Goal: Task Accomplishment & Management: Use online tool/utility

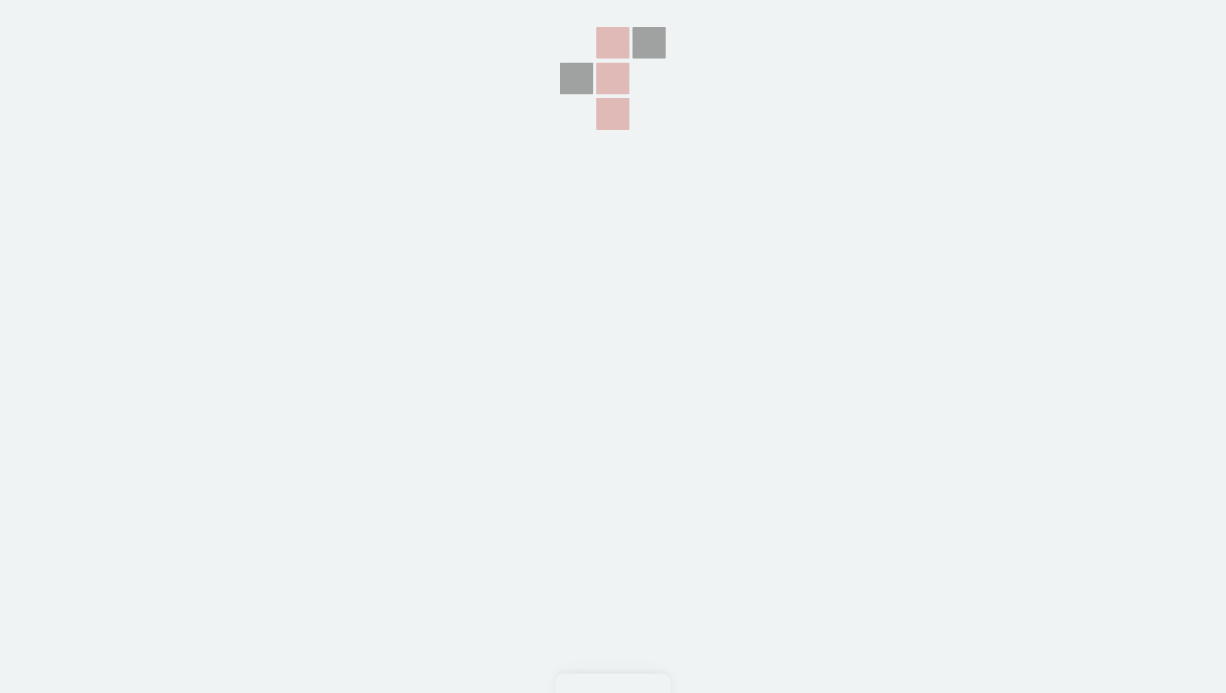
click at [352, 267] on section at bounding box center [613, 173] width 1226 height 347
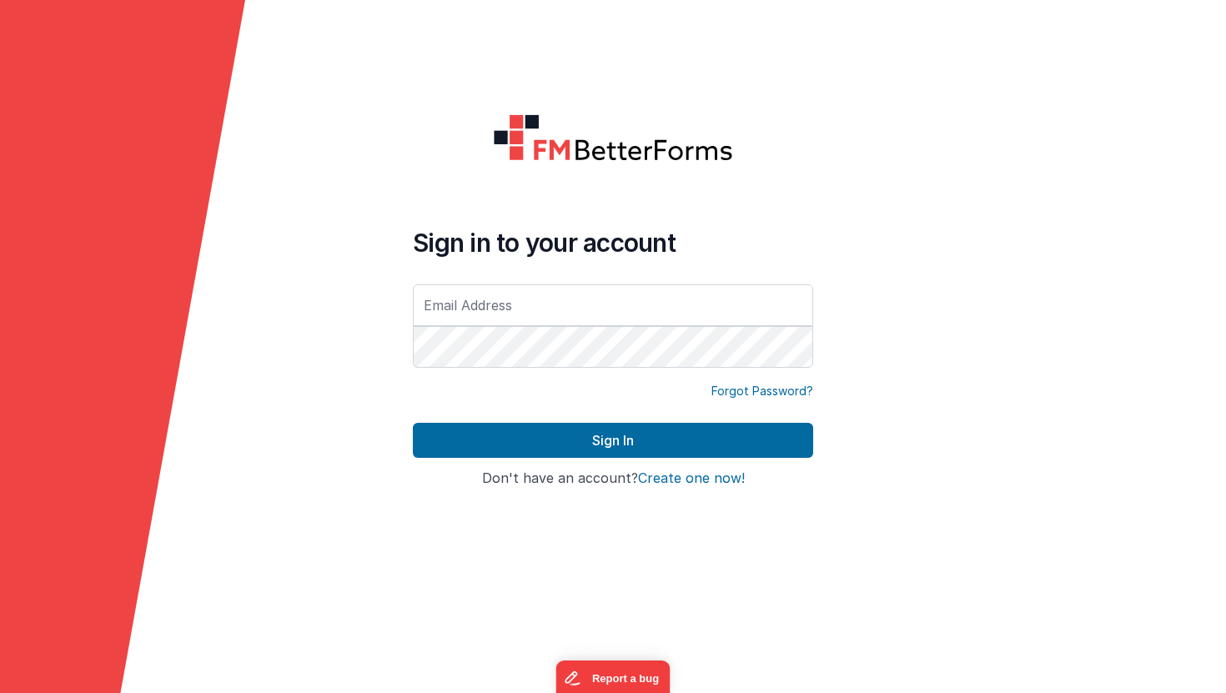
type input "[PERSON_NAME][EMAIL_ADDRESS][PERSON_NAME][DOMAIN_NAME]"
click at [379, 482] on form "Sign in to your account [PERSON_NAME][EMAIL_ADDRESS][PERSON_NAME][DOMAIN_NAME] …" at bounding box center [613, 346] width 1226 height 693
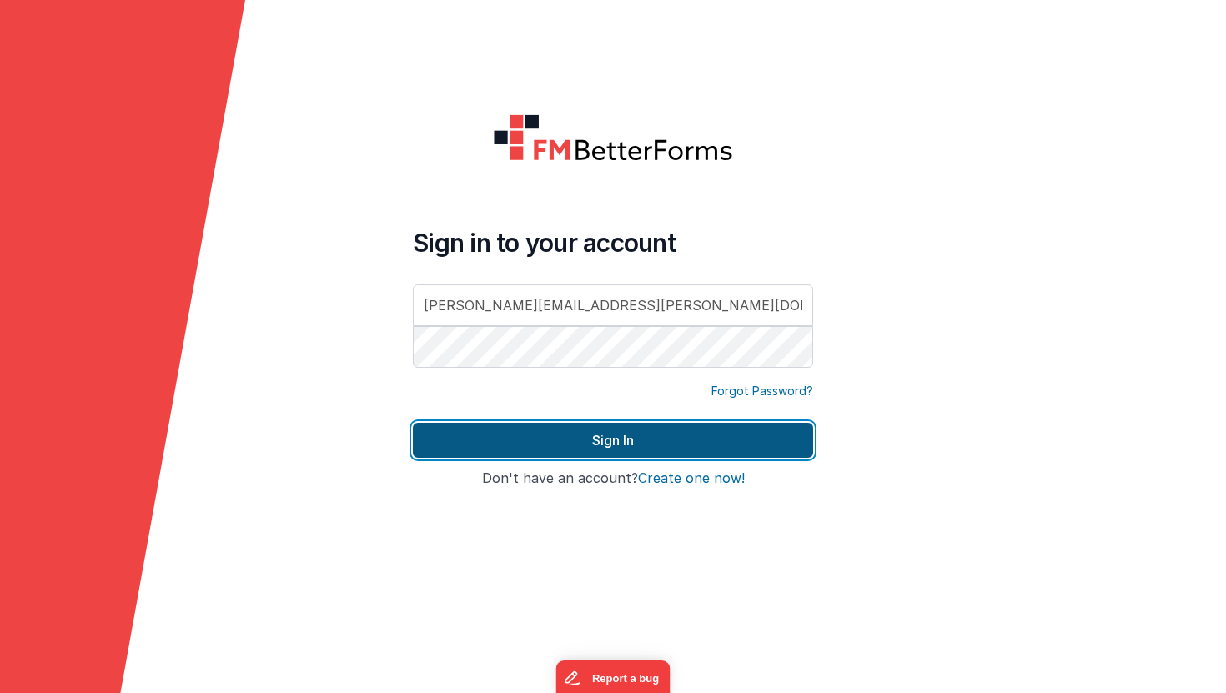
click at [434, 444] on button "Sign In" at bounding box center [613, 440] width 400 height 35
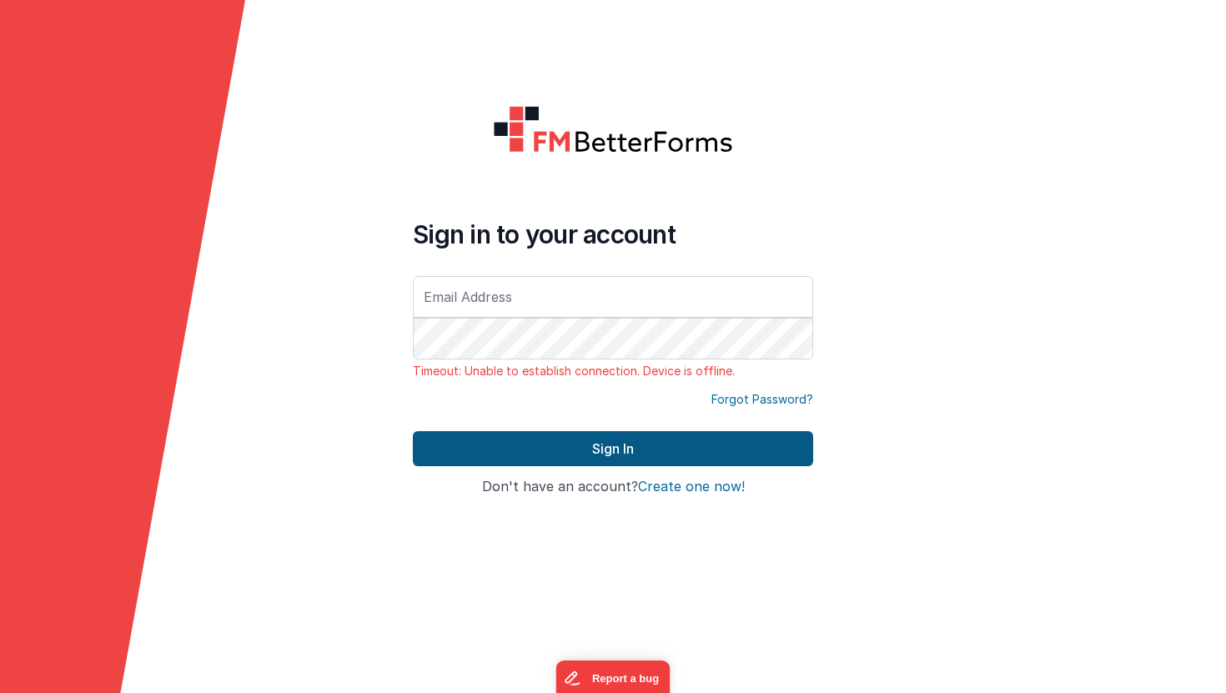
type input "[PERSON_NAME][EMAIL_ADDRESS][PERSON_NAME][DOMAIN_NAME]"
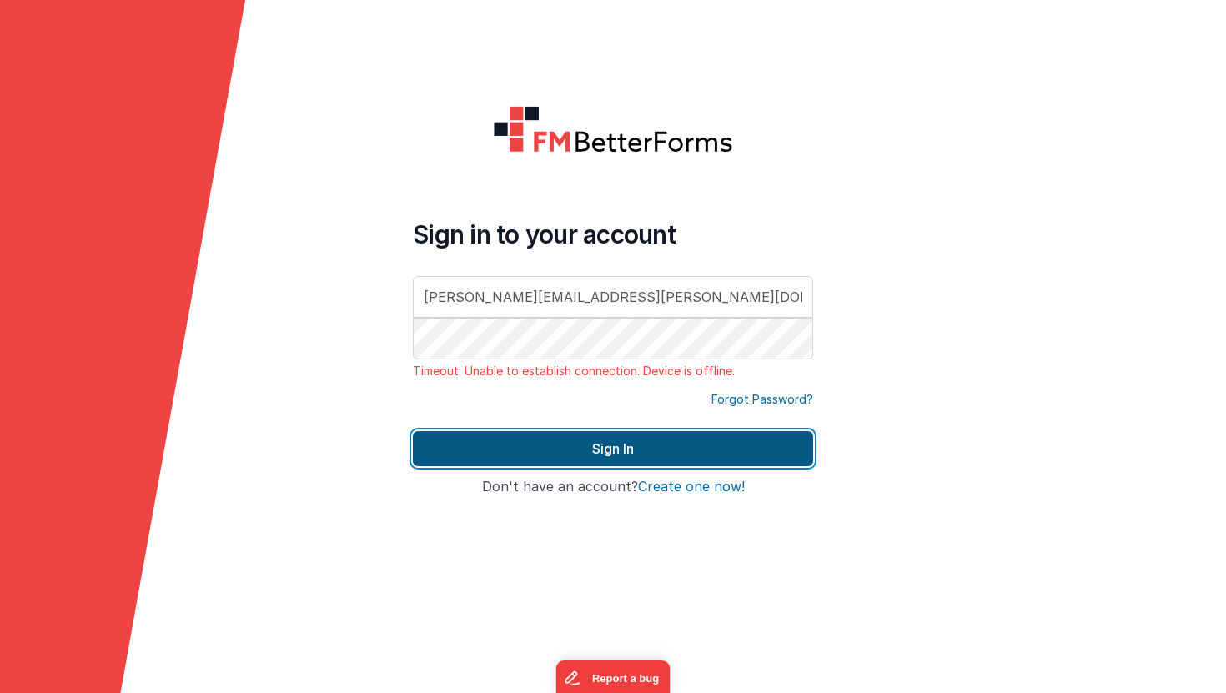
click at [426, 449] on button "Sign In" at bounding box center [613, 448] width 400 height 35
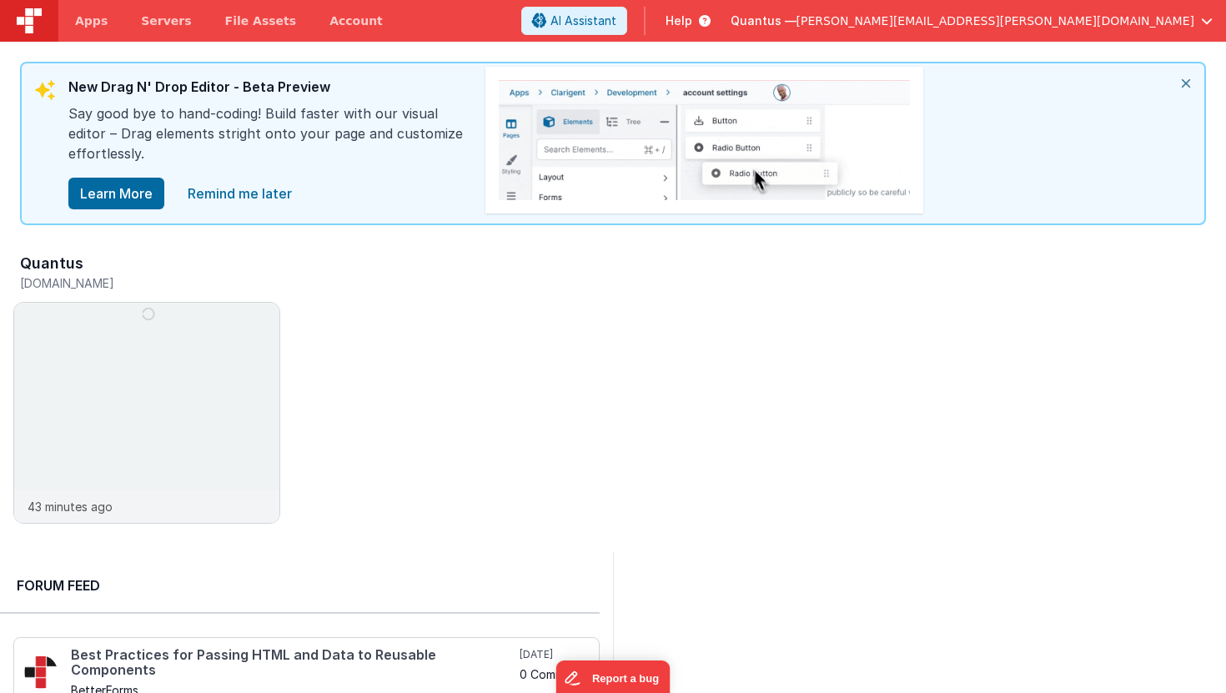
click at [1183, 81] on icon "close" at bounding box center [1185, 83] width 37 height 40
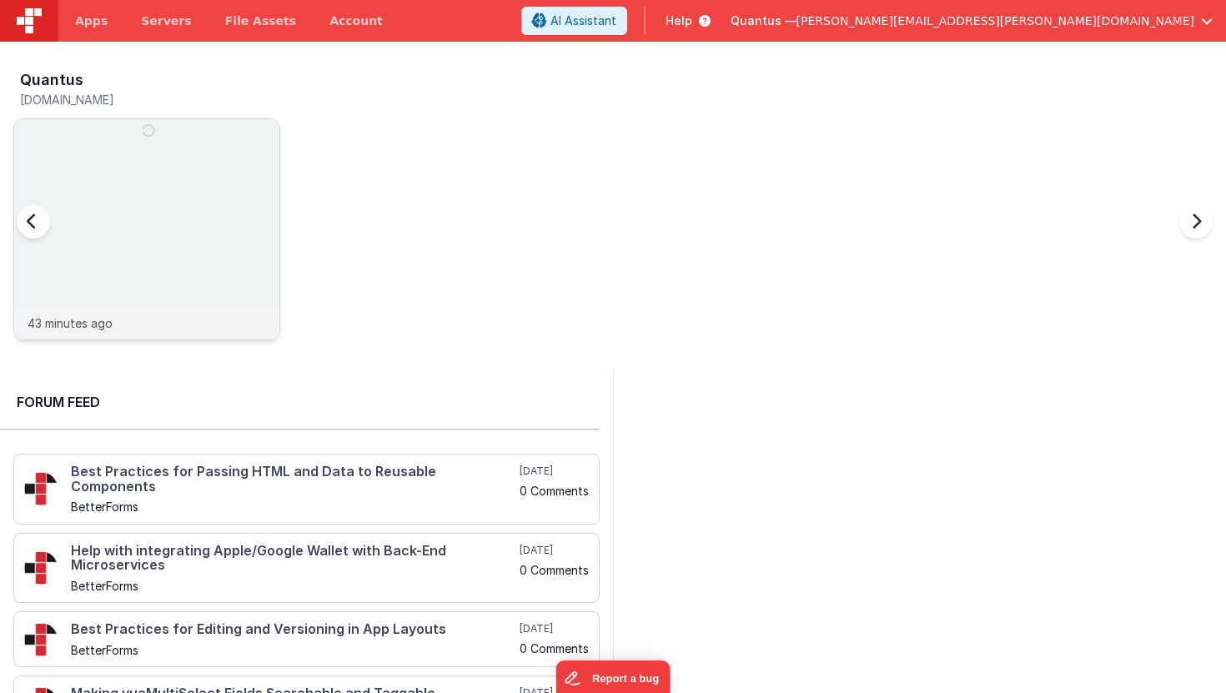
click at [123, 178] on img at bounding box center [146, 251] width 265 height 265
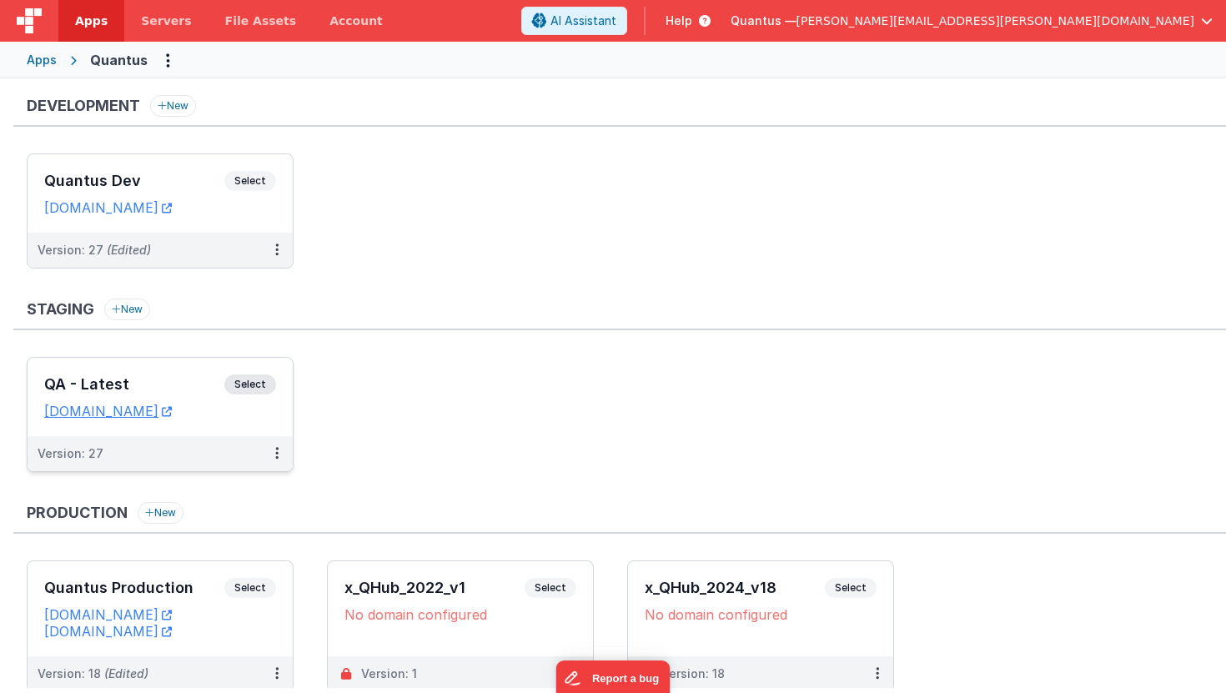
click at [127, 374] on div "QA - Latest Select URLs [DOMAIN_NAME]" at bounding box center [160, 397] width 265 height 78
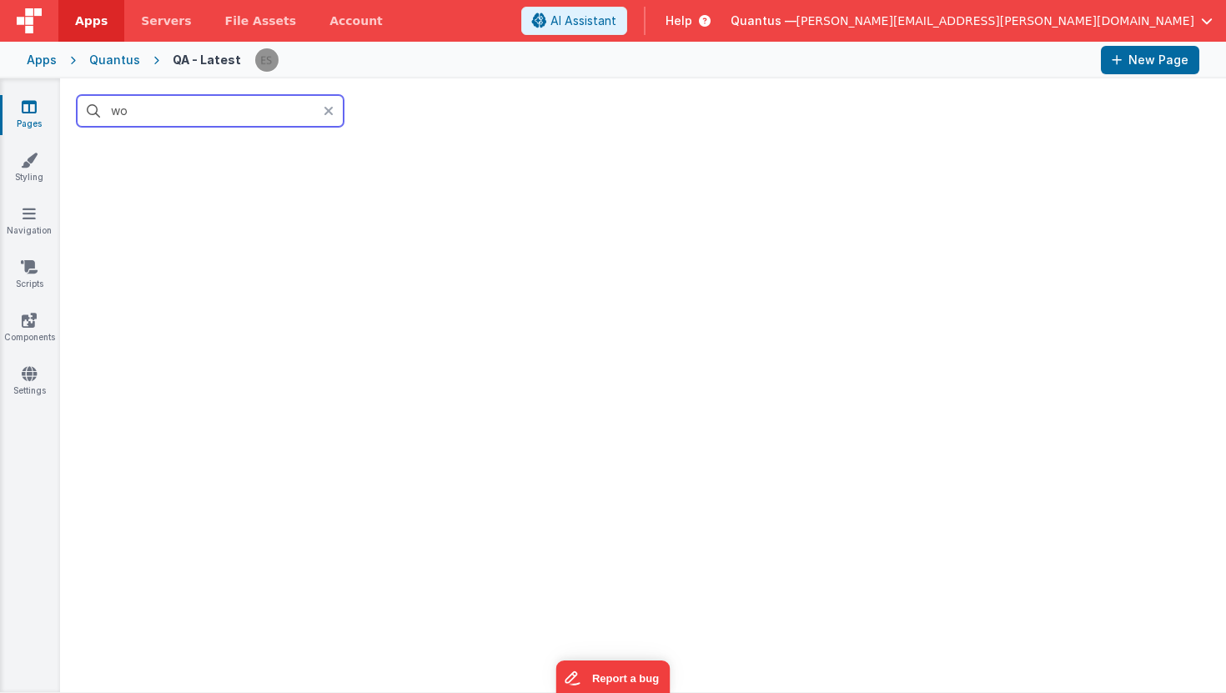
type input "w"
click at [285, 116] on input "text" at bounding box center [210, 111] width 267 height 32
click at [24, 166] on icon at bounding box center [29, 160] width 17 height 17
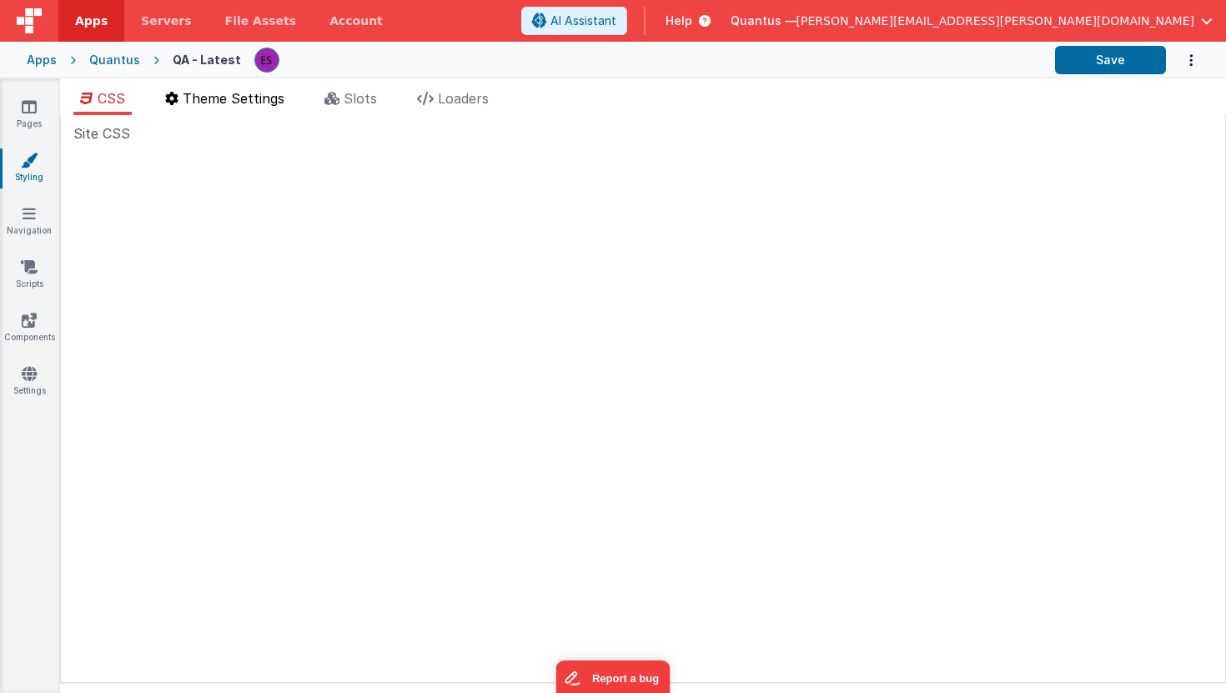
click at [191, 94] on span "Theme Settings" at bounding box center [234, 98] width 102 height 17
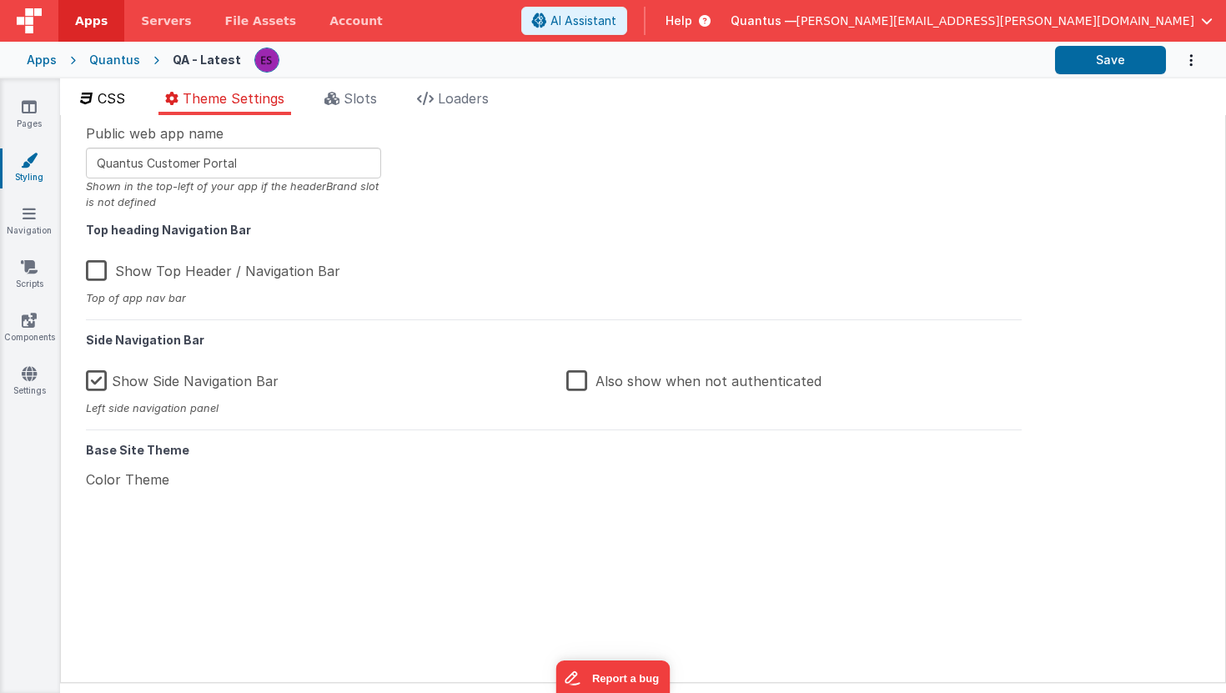
click at [110, 100] on span "CSS" at bounding box center [112, 98] width 28 height 17
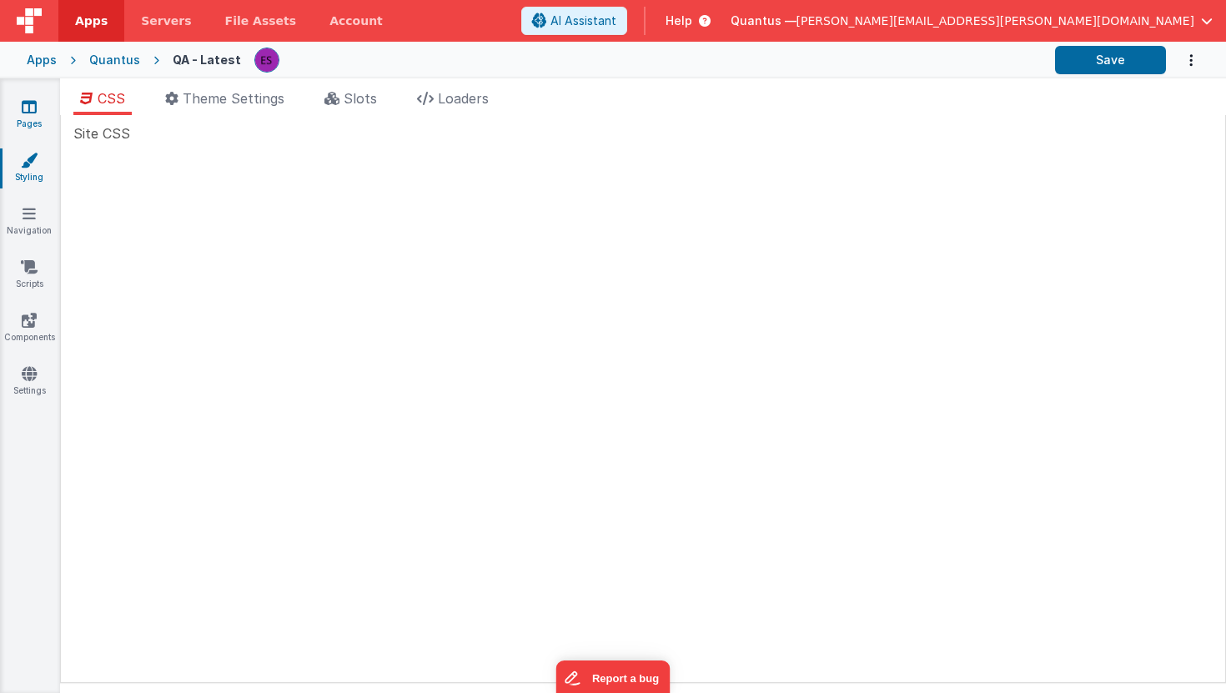
click at [41, 101] on link "Pages" at bounding box center [29, 114] width 60 height 33
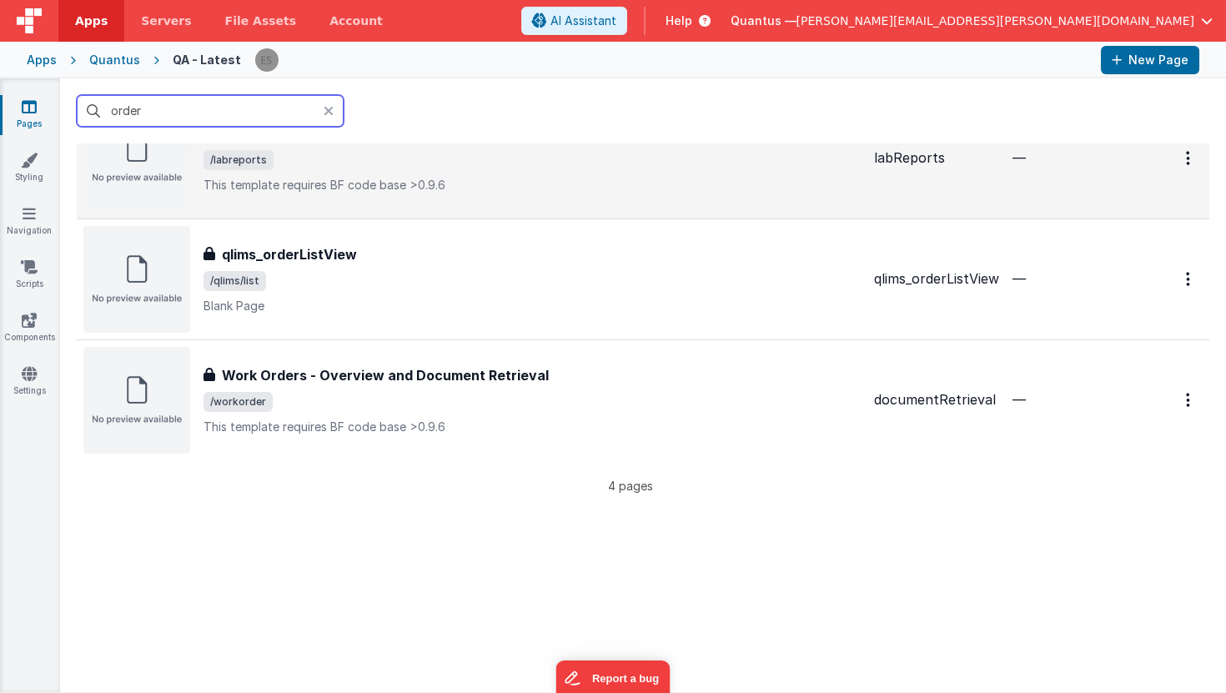
scroll to position [213, 0]
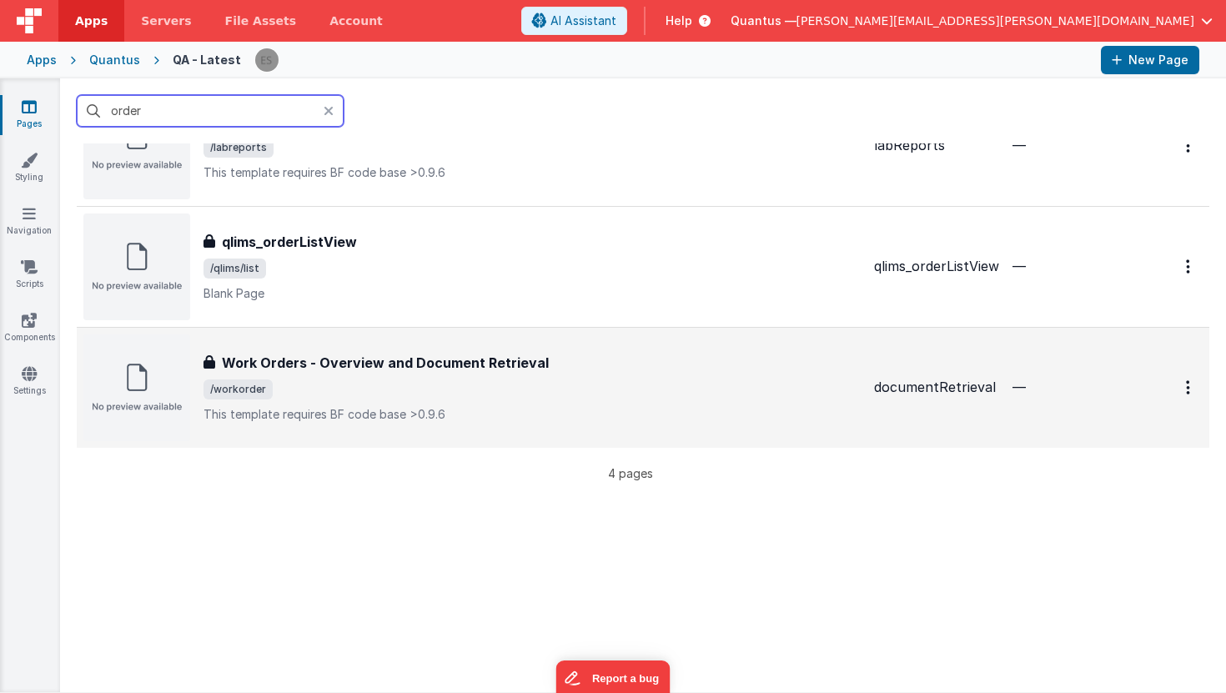
type input "order"
click at [374, 389] on span "/workorder" at bounding box center [531, 389] width 657 height 20
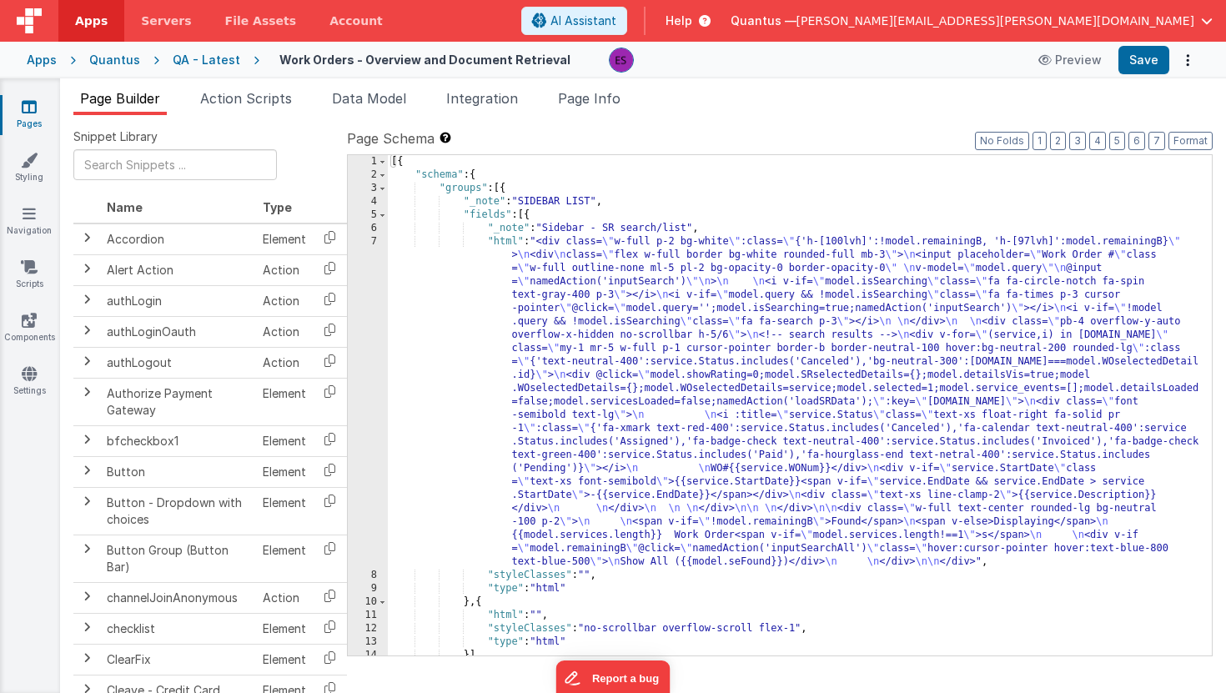
click at [409, 330] on div "[{ "schema" : { "groups" : [{ "_note" : "SIDEBAR LIST" , "fields" : [{ "_note" …" at bounding box center [793, 425] width 811 height 540
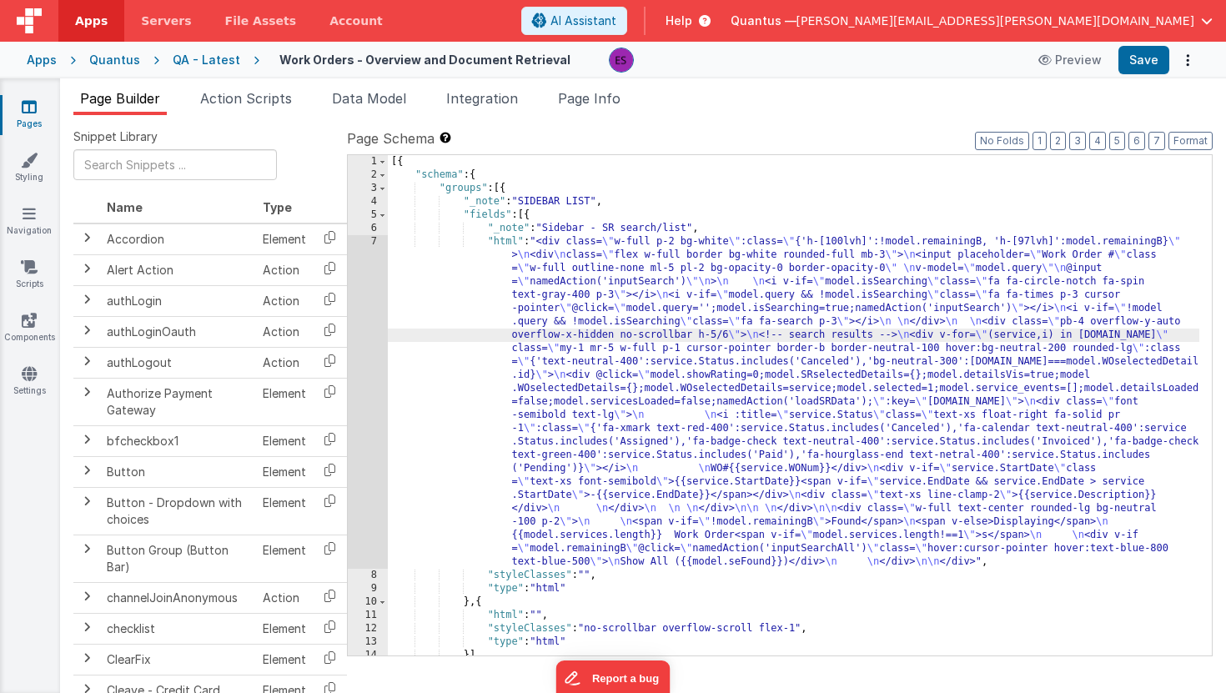
click at [362, 365] on div "7" at bounding box center [368, 401] width 40 height 333
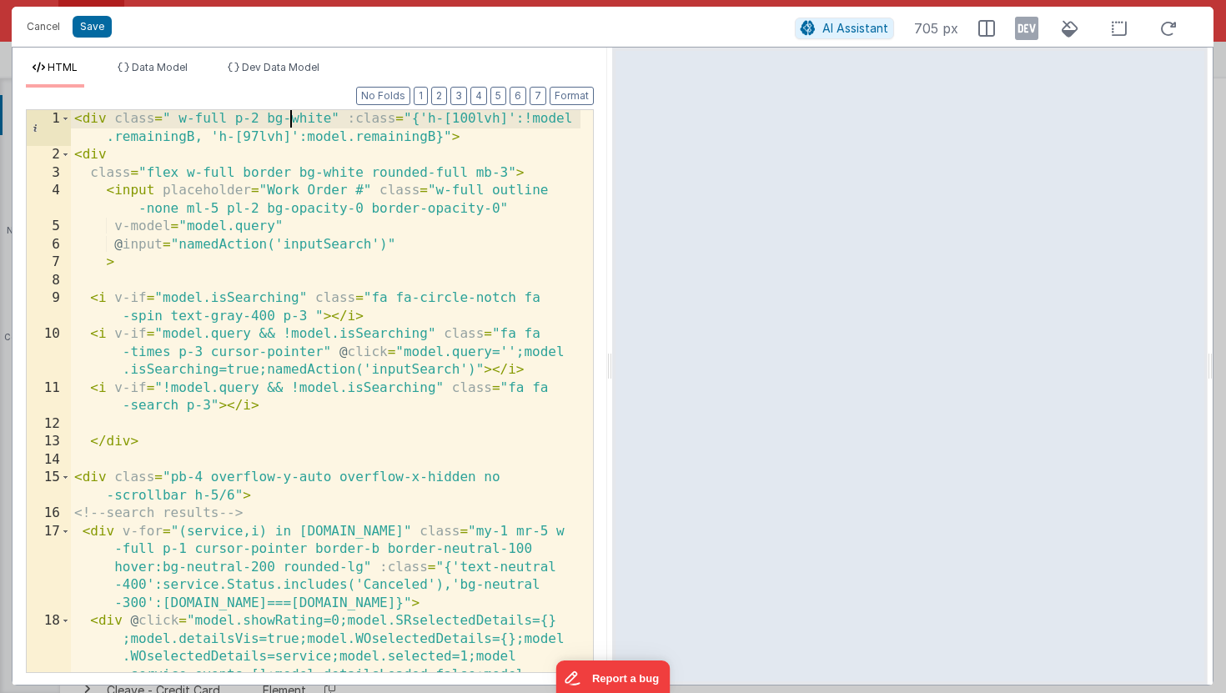
click at [290, 128] on div "< div class = " w-full p-2 bg-white" :class = "{'h-[100lvh]':!model .remainingB…" at bounding box center [325, 462] width 509 height 705
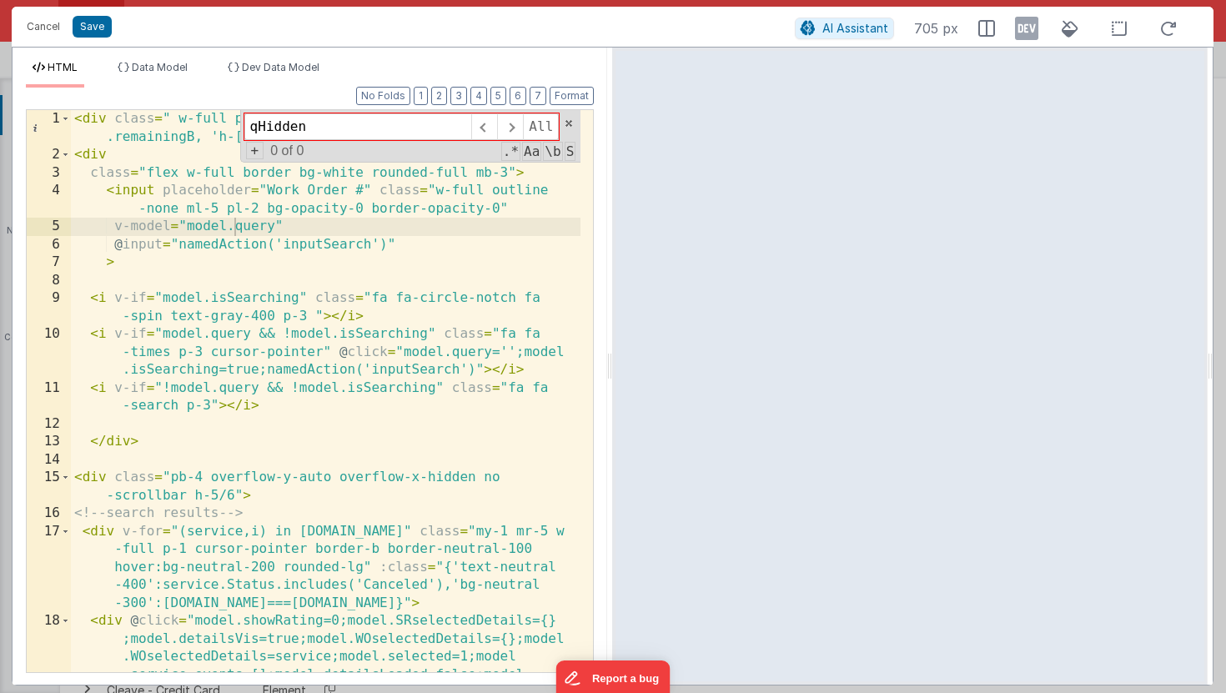
type input "qHidden"
click at [41, 35] on button "Cancel" at bounding box center [43, 26] width 50 height 23
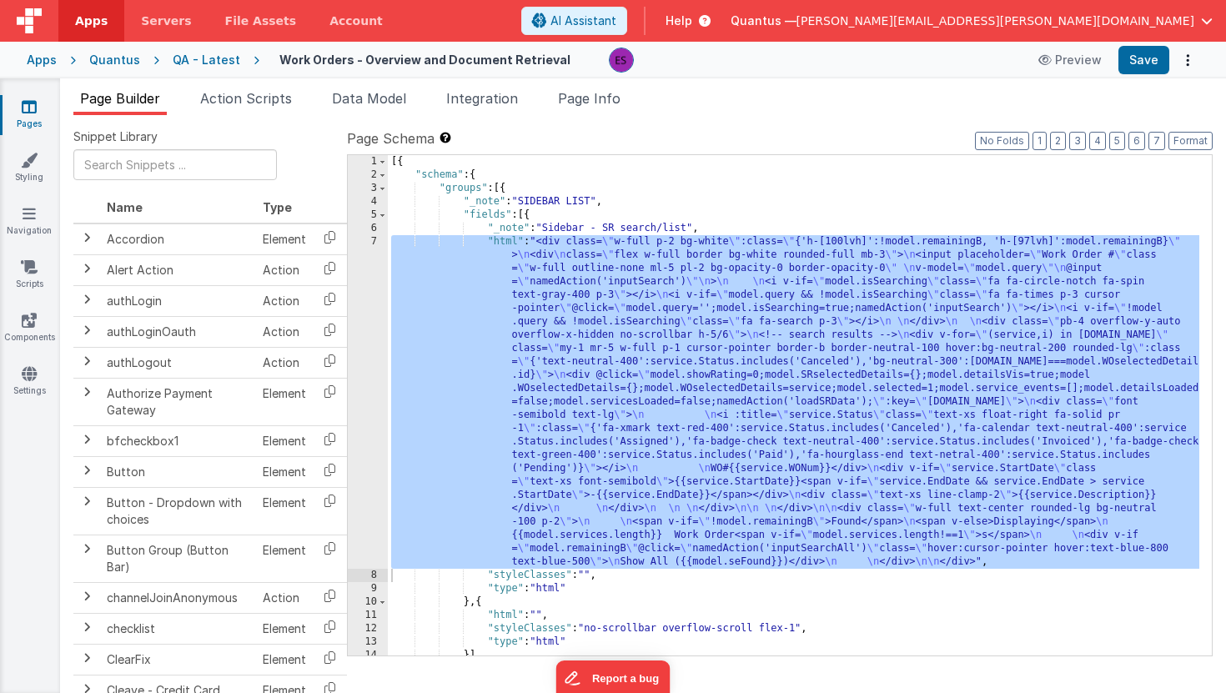
click at [601, 174] on div "[{ "schema" : { "groups" : [{ "_note" : "SIDEBAR LIST" , "fields" : [{ "_note" …" at bounding box center [793, 425] width 811 height 540
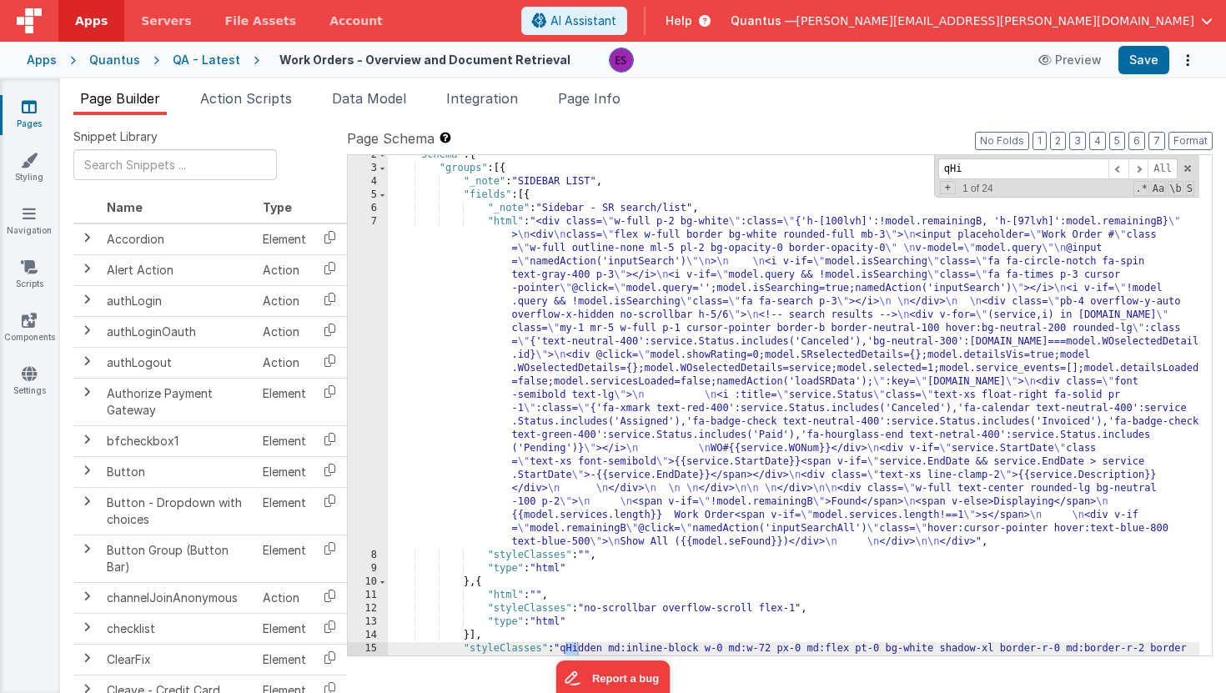
scroll to position [20, 0]
type input "qHidden"
click at [1139, 169] on span at bounding box center [1138, 168] width 20 height 21
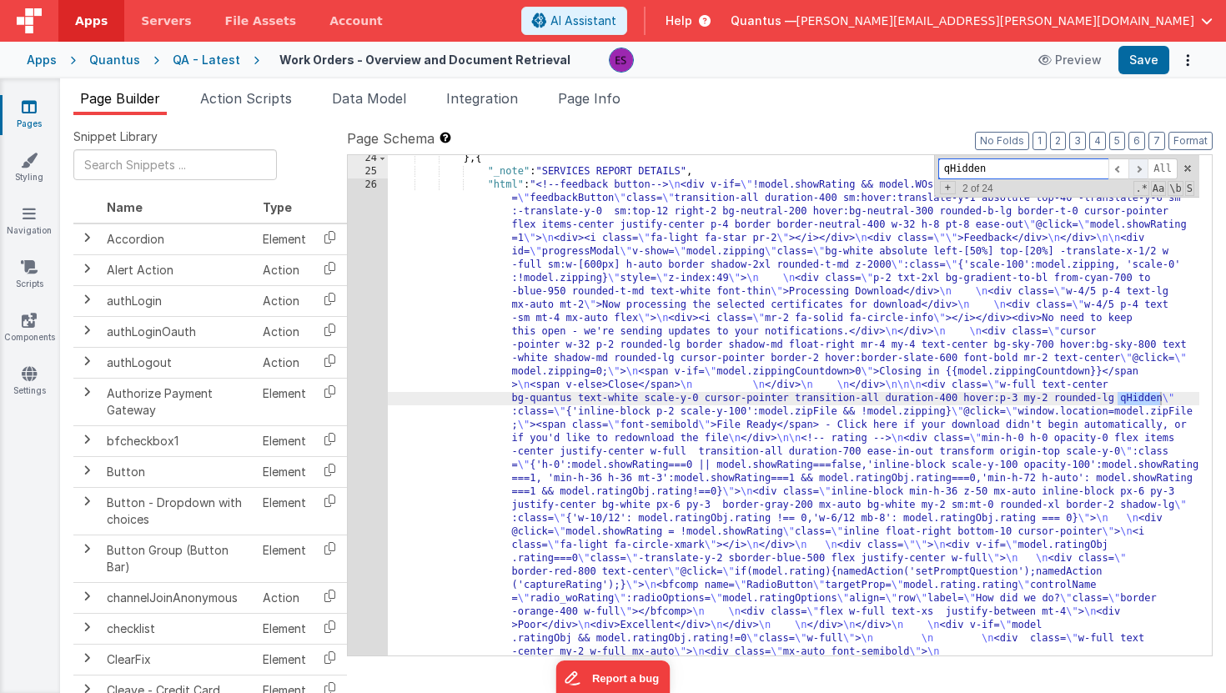
scroll to position [1124, 0]
click at [1122, 168] on span at bounding box center [1118, 168] width 20 height 21
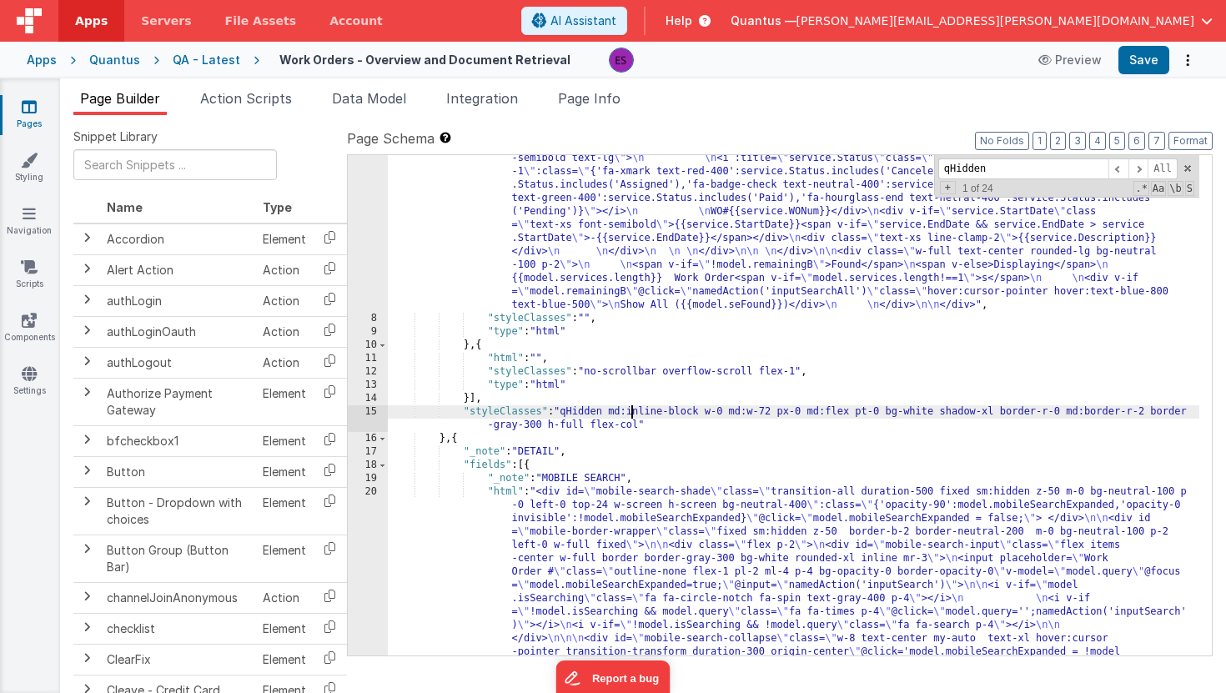
click at [634, 414] on div ""html" : "<div class= \" w-full p-2 bg-white \" :class= \" {'h-[100lvh]':!model…" at bounding box center [793, 641] width 811 height 1327
click at [757, 413] on div ""html" : "<div class= \" w-full p-2 bg-white \" :class= \" {'h-[100lvh]':!model…" at bounding box center [793, 641] width 811 height 1327
click at [845, 409] on div ""html" : "<div class= \" w-full p-2 bg-white \" :class= \" {'h-[100lvh]':!model…" at bounding box center [793, 641] width 811 height 1327
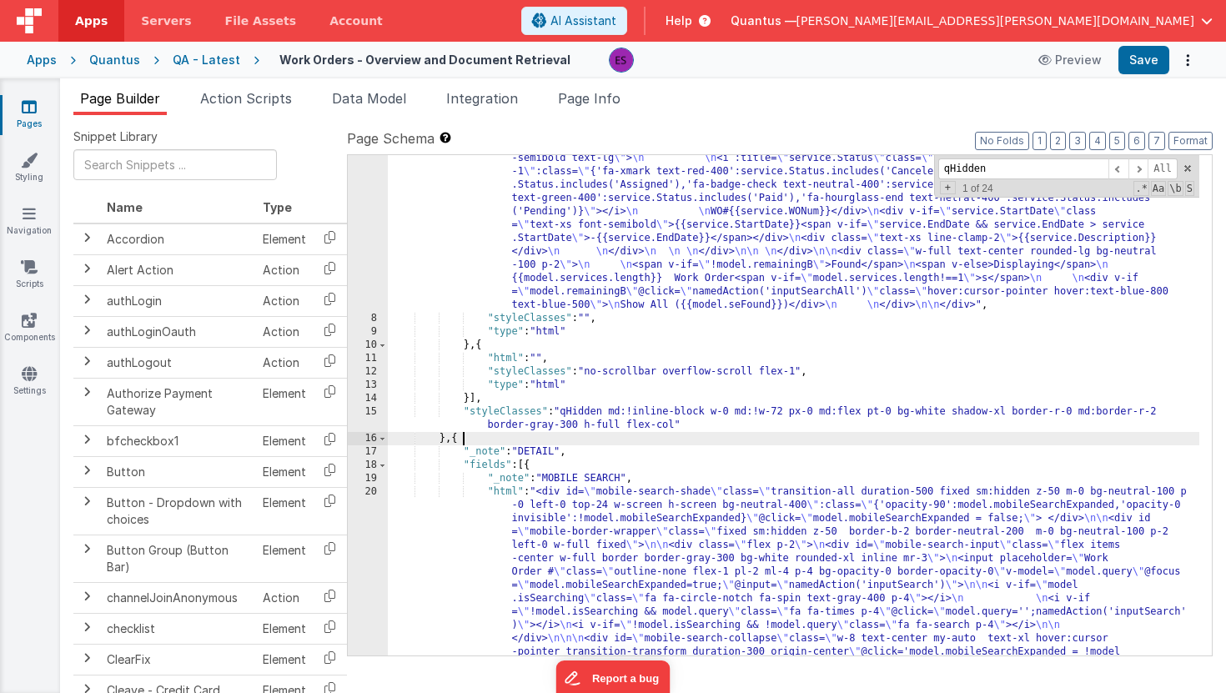
click at [809, 438] on div ""html" : "<div class= \" w-full p-2 bg-white \" :class= \" {'h-[100lvh]':!model…" at bounding box center [793, 641] width 811 height 1327
click at [37, 108] on link "Pages" at bounding box center [29, 114] width 60 height 33
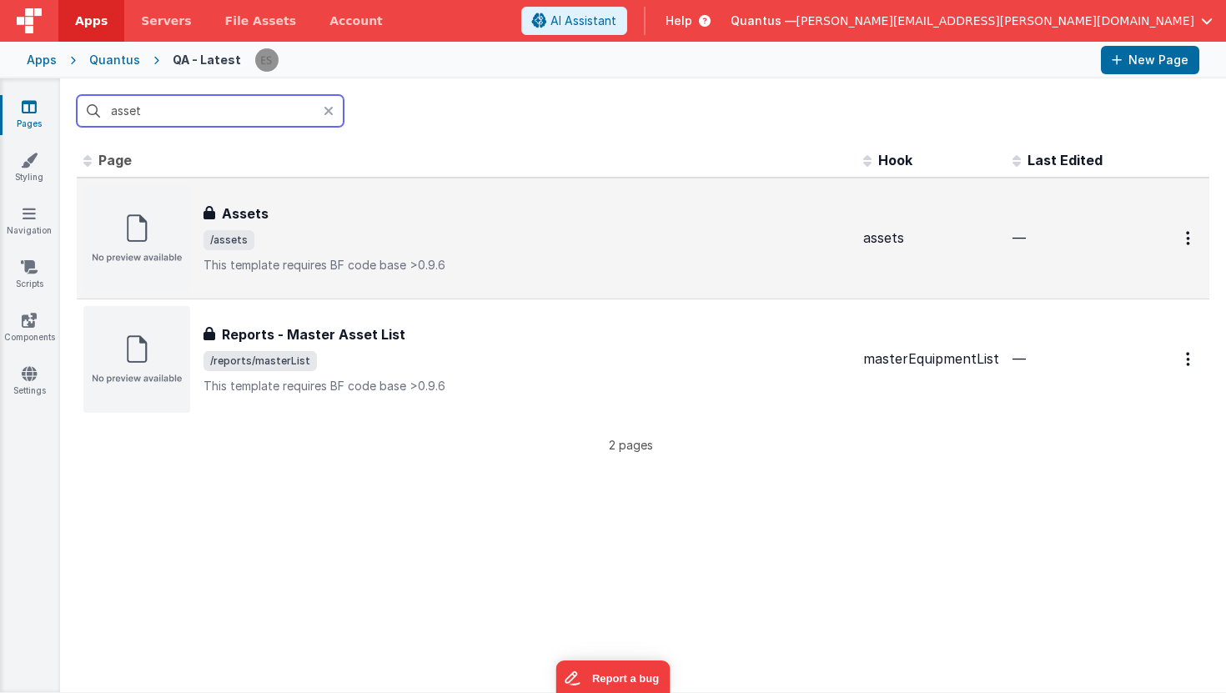
type input "asset"
click at [440, 278] on div "Assets Assets /assets This template requires BF code base >0.9.6" at bounding box center [466, 238] width 766 height 107
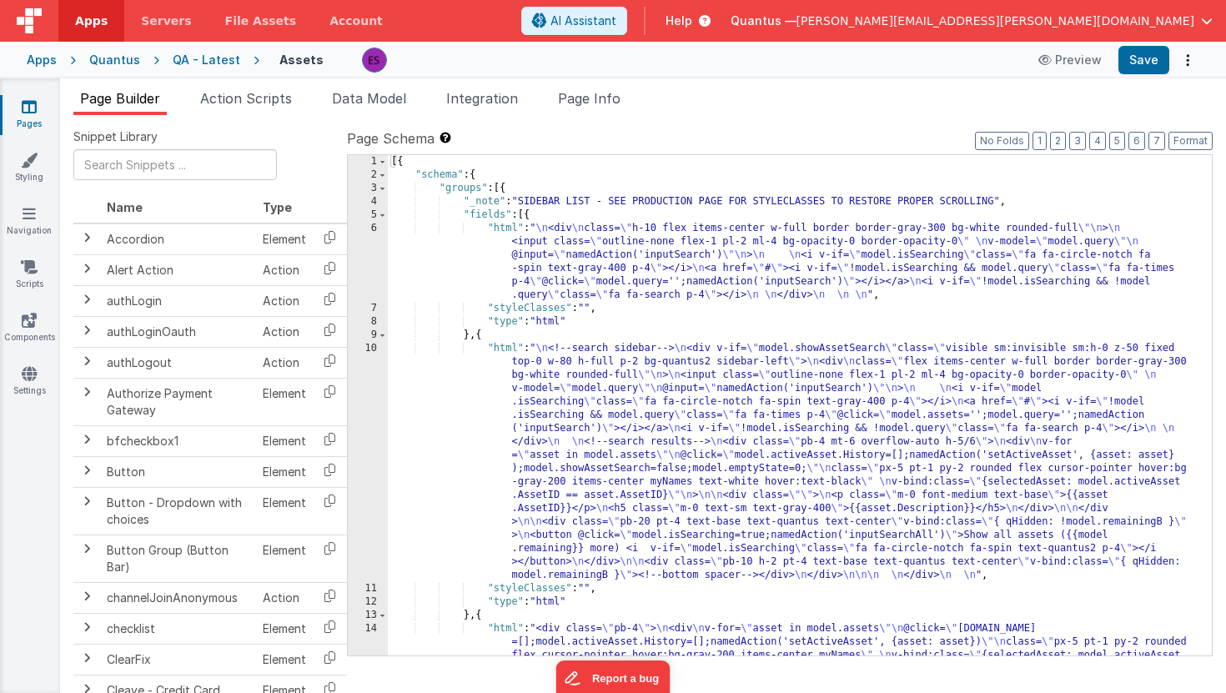
click at [816, 250] on div "[{ "schema" : { "groups" : [{ "_note" : "SIDEBAR LIST - SEE PRODUCTION PAGE FOR…" at bounding box center [793, 478] width 811 height 647
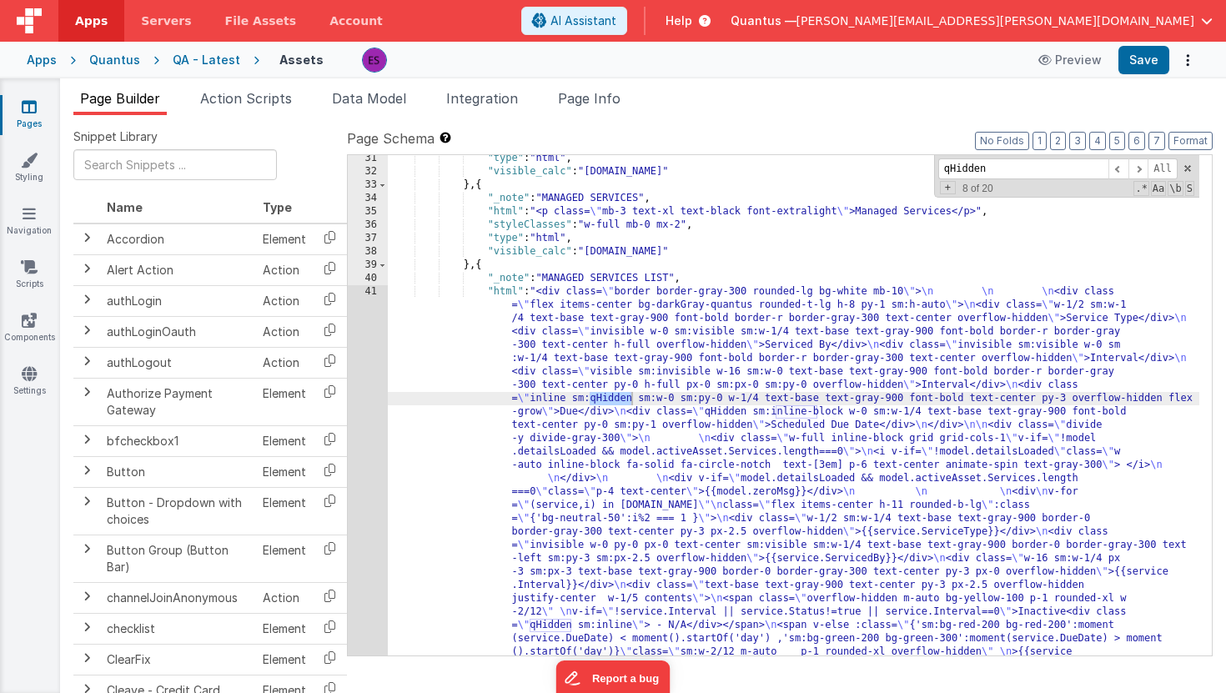
scroll to position [1524, 0]
type input "qHidden"
click at [841, 409] on div ""type" : "html" , "visible_calc" : "[DOMAIN_NAME]" } , { "_note" : "MANAGED SER…" at bounding box center [793, 602] width 811 height 900
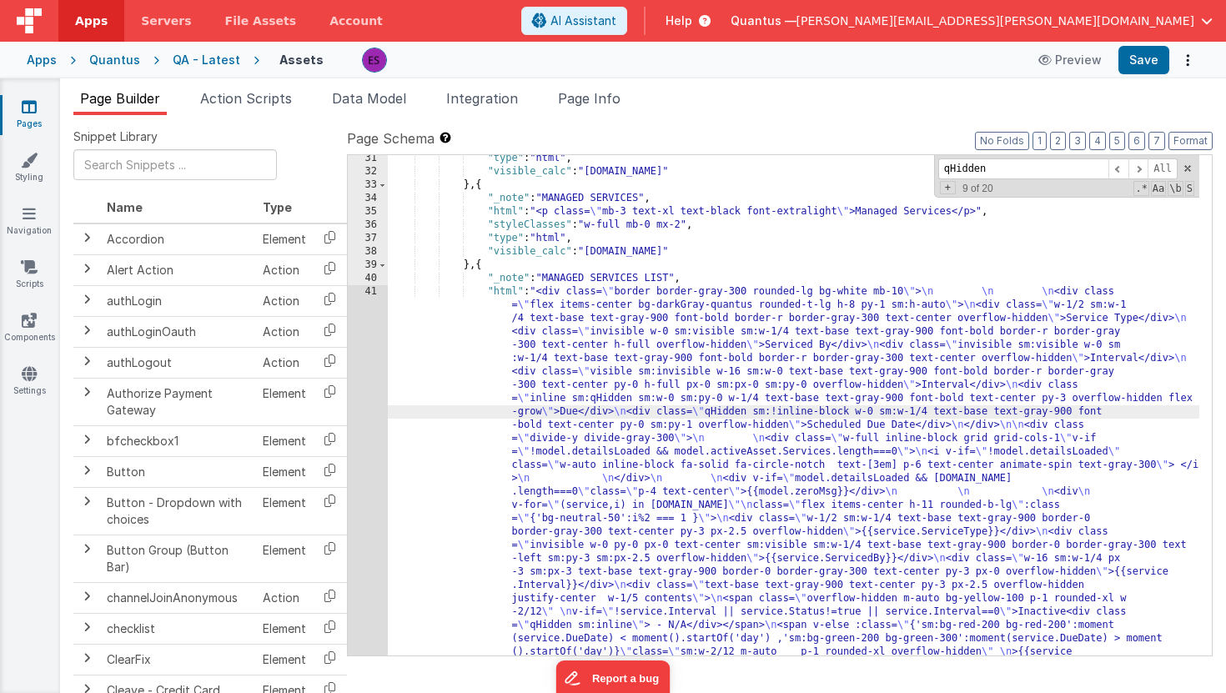
click at [967, 414] on div ""type" : "html" , "visible_calc" : "[DOMAIN_NAME]" } , { "_note" : "MANAGED SER…" at bounding box center [793, 602] width 811 height 900
click at [429, 340] on div ""type" : "html" , "visible_calc" : "[DOMAIN_NAME]" } , { "_note" : "MANAGED SER…" at bounding box center [793, 602] width 811 height 900
